Goal: Obtain resource: Obtain resource

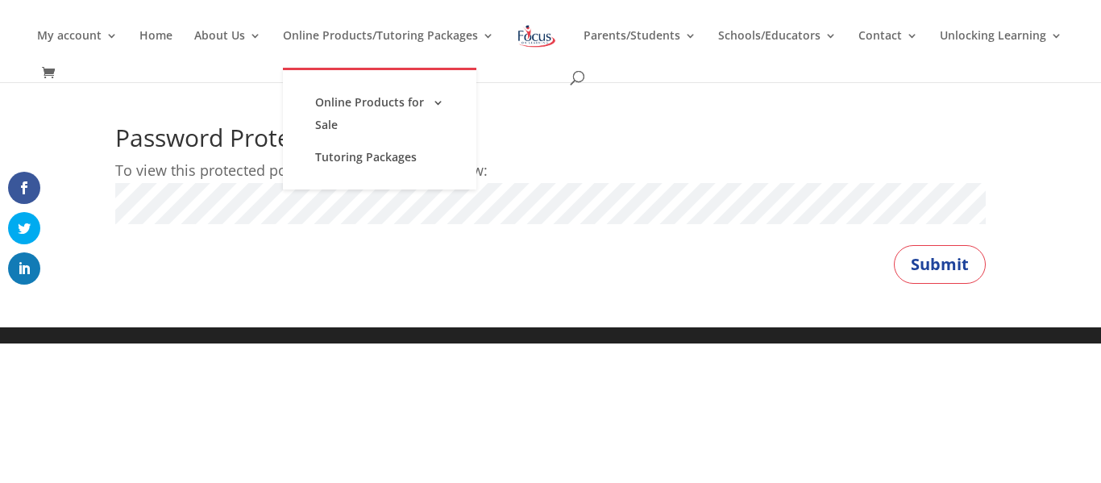
click at [894, 245] on button "Submit" at bounding box center [940, 264] width 92 height 39
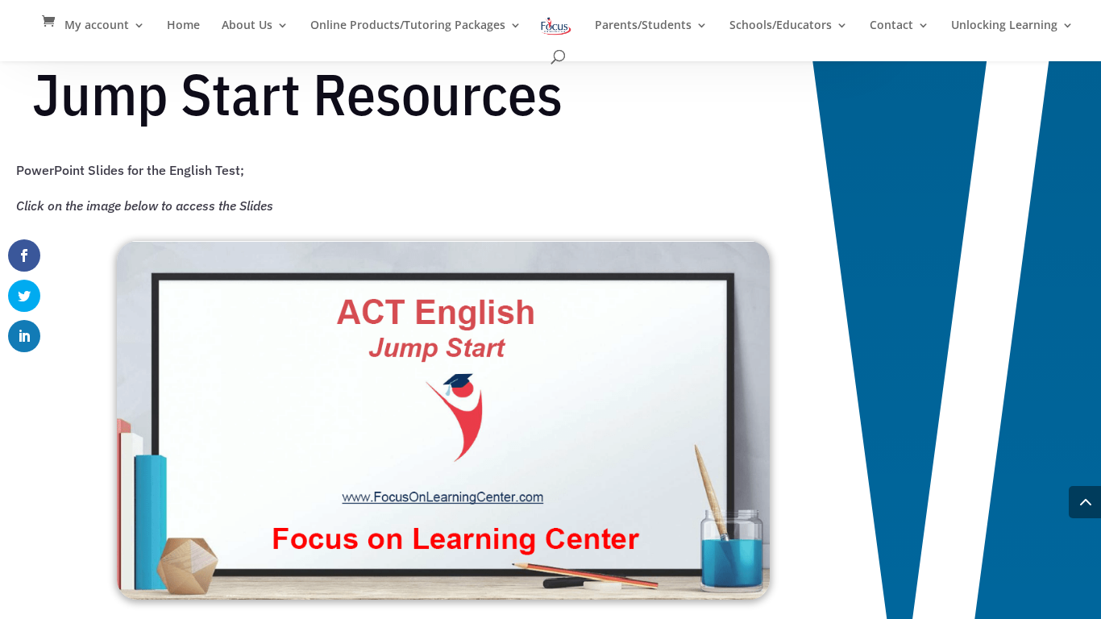
scroll to position [1087, 0]
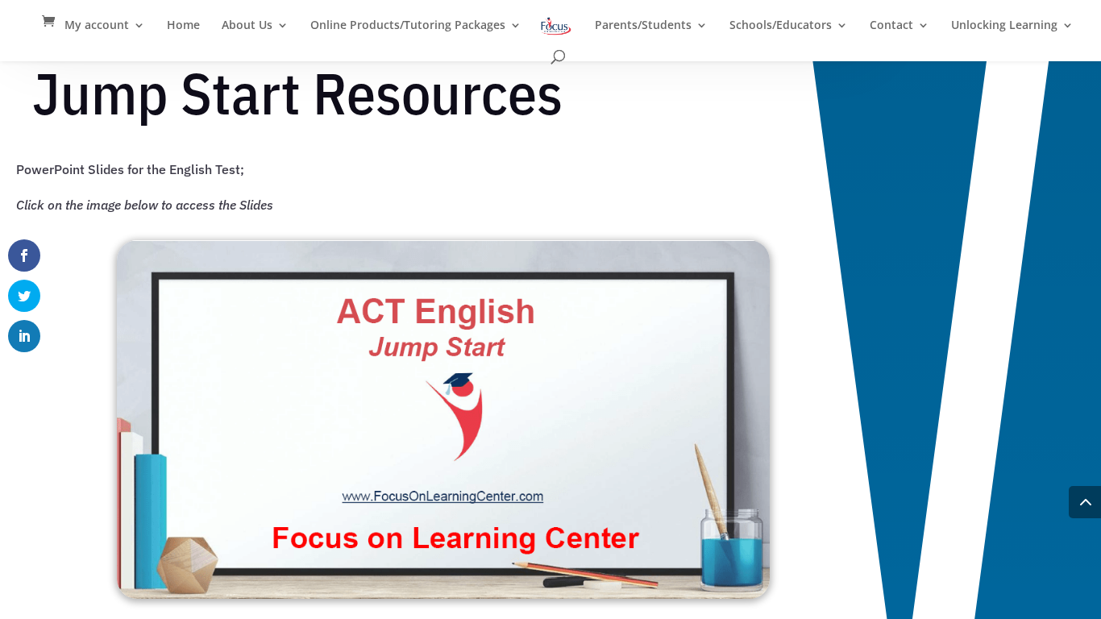
click at [651, 397] on img at bounding box center [443, 419] width 653 height 359
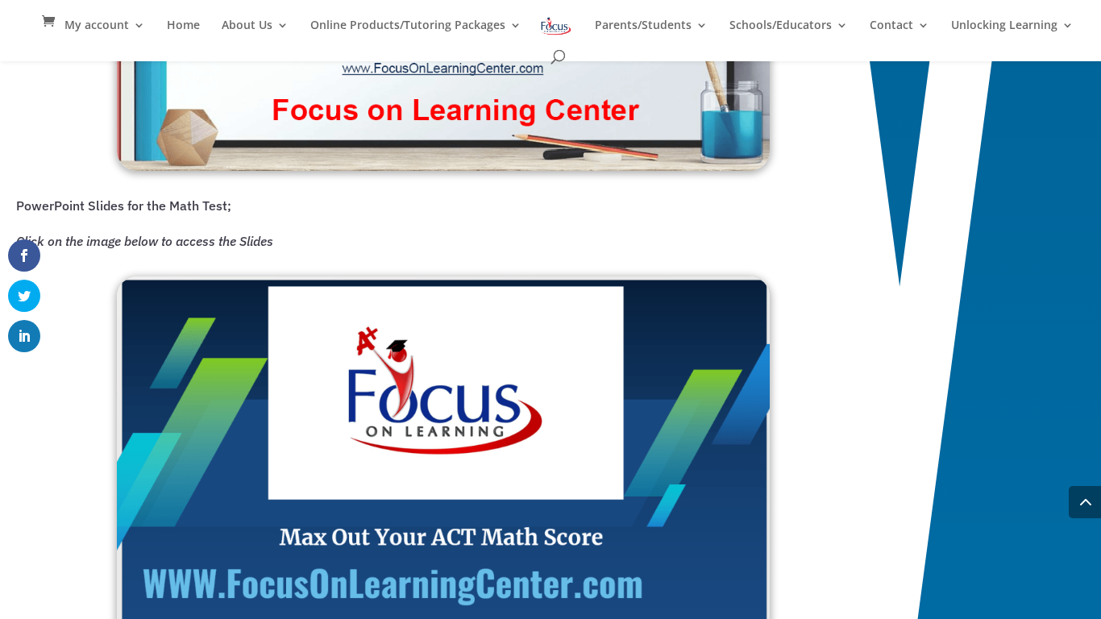
scroll to position [1516, 0]
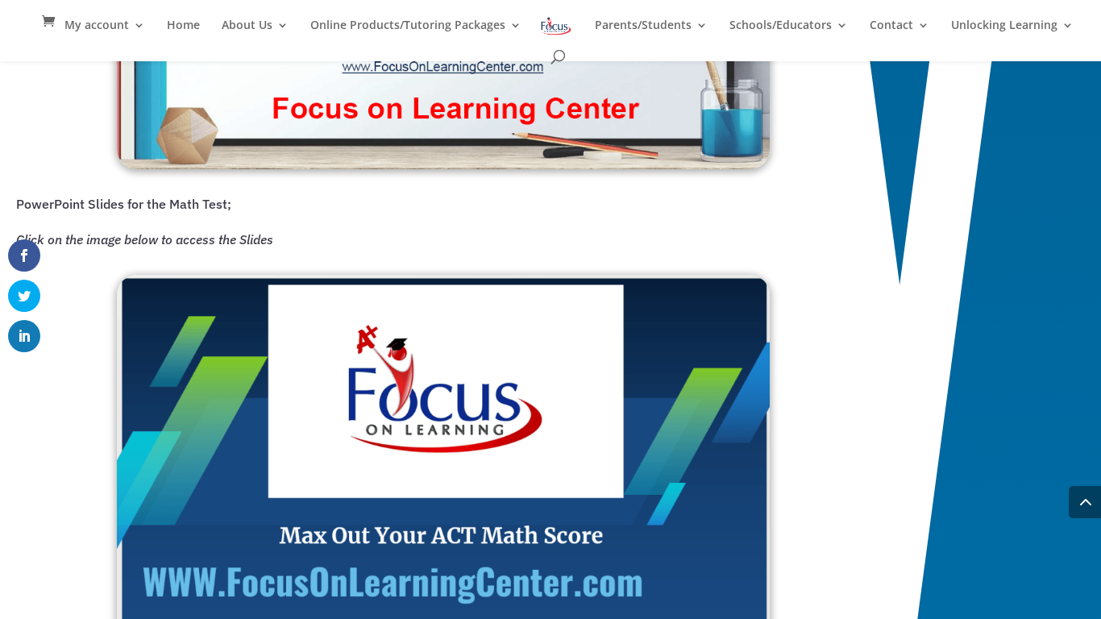
click at [356, 346] on img at bounding box center [443, 459] width 653 height 369
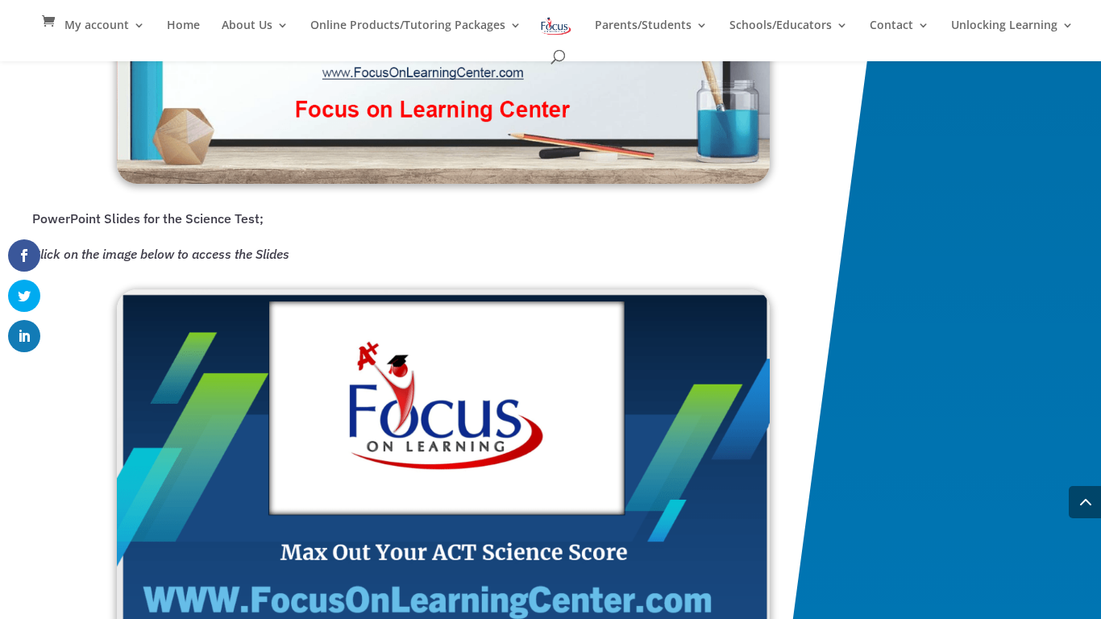
scroll to position [2473, 0]
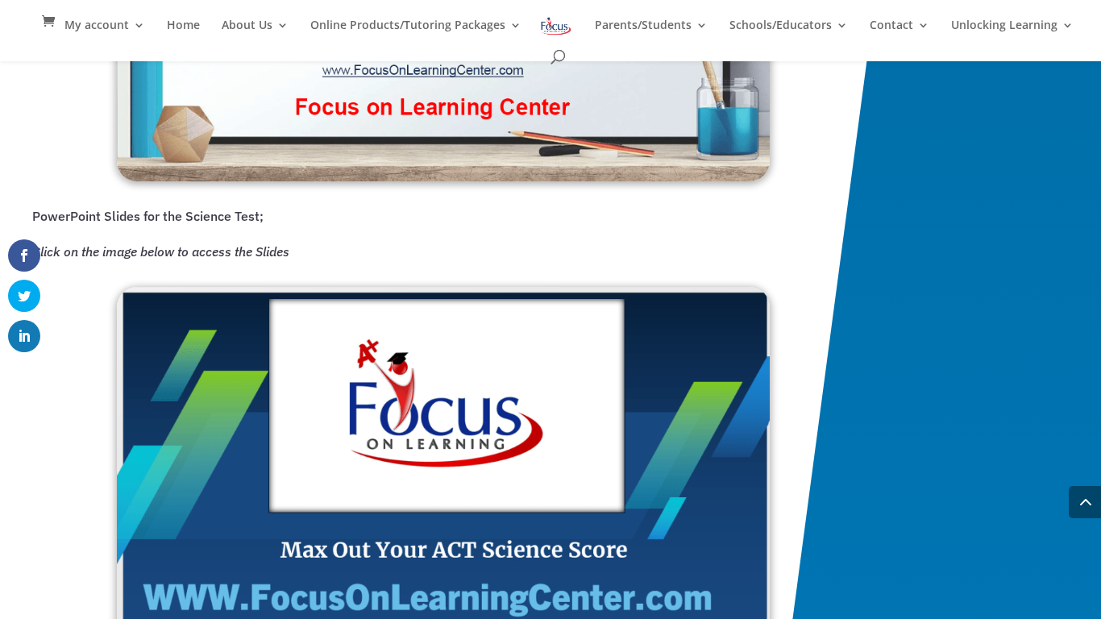
click at [592, 400] on img at bounding box center [443, 473] width 653 height 372
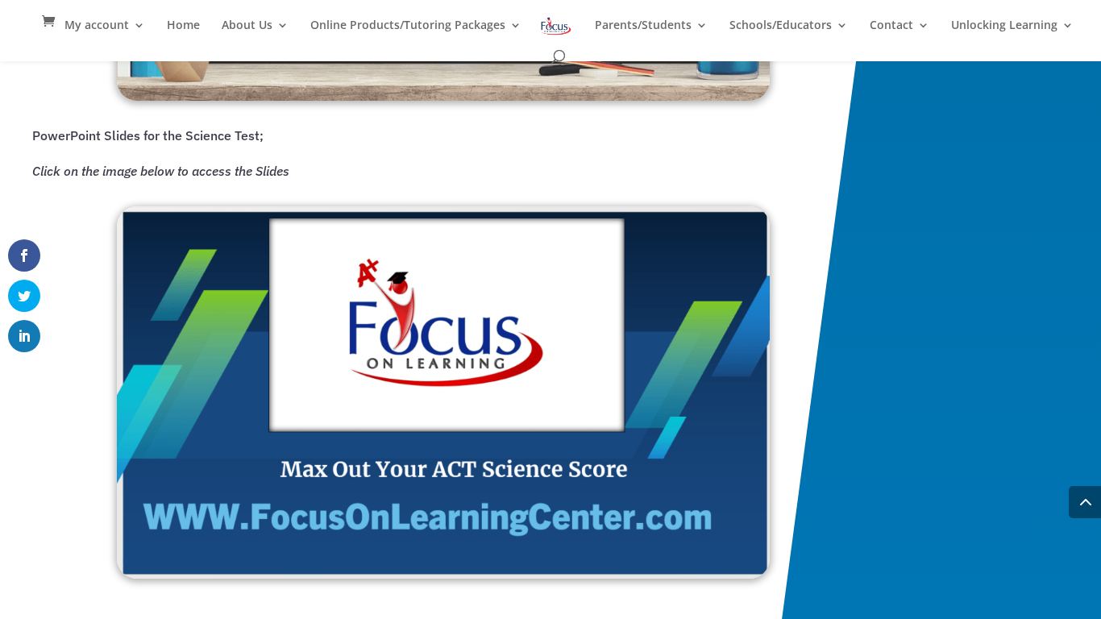
scroll to position [2537, 0]
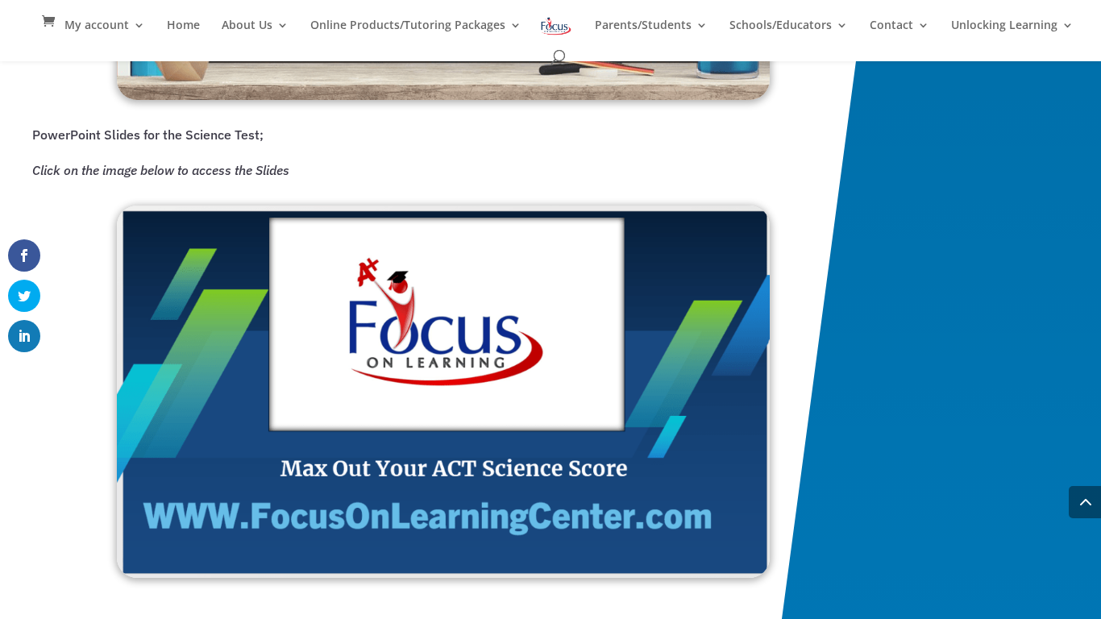
click at [355, 364] on img at bounding box center [443, 392] width 653 height 372
